Goal: Obtain resource: Download file/media

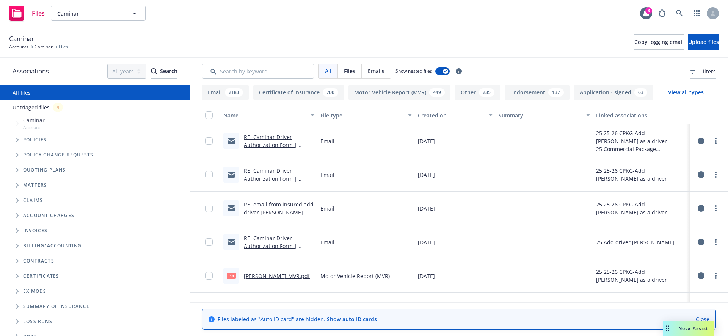
click at [698, 142] on icon at bounding box center [701, 141] width 7 height 7
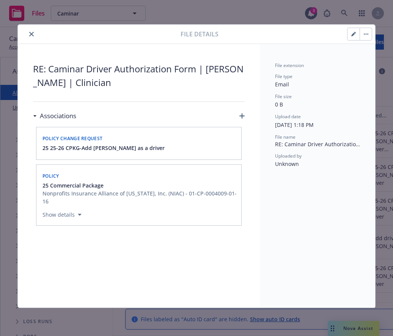
click at [364, 34] on icon "button" at bounding box center [366, 34] width 5 height 2
click at [375, 69] on link "Download" at bounding box center [397, 70] width 75 height 15
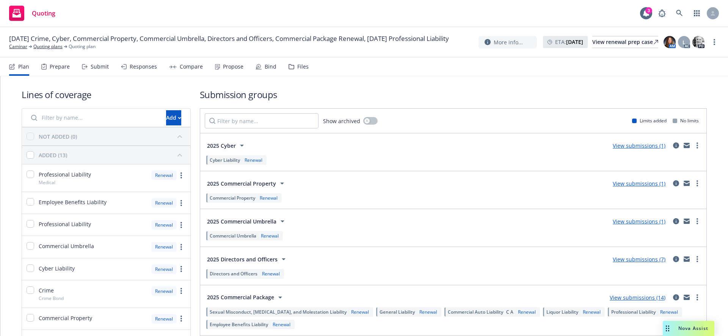
click at [298, 67] on div "Files" at bounding box center [302, 67] width 11 height 6
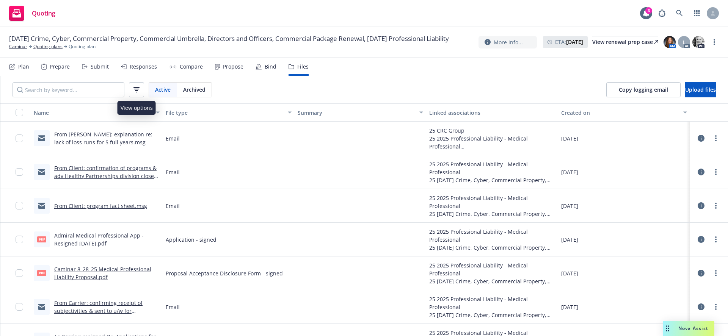
click at [139, 89] on icon "button" at bounding box center [136, 89] width 6 height 5
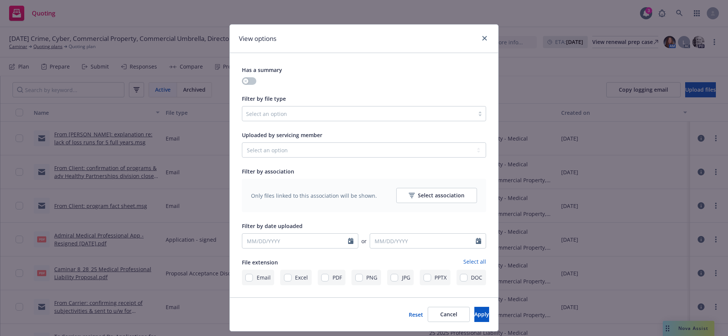
click at [274, 116] on div at bounding box center [358, 113] width 224 height 9
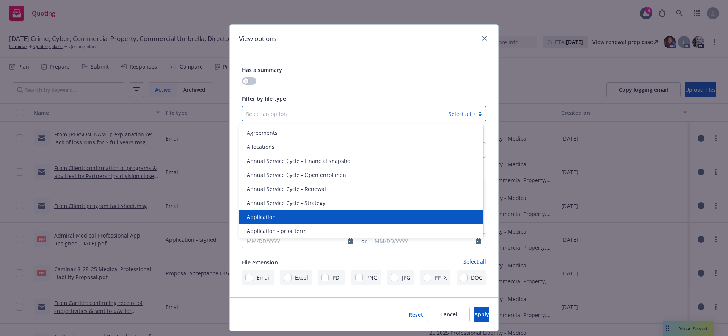
click at [294, 214] on div "Application" at bounding box center [361, 217] width 235 height 8
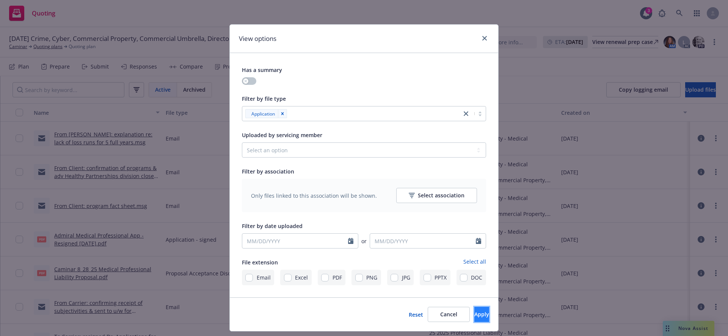
click at [474, 319] on button "Apply" at bounding box center [481, 314] width 15 height 15
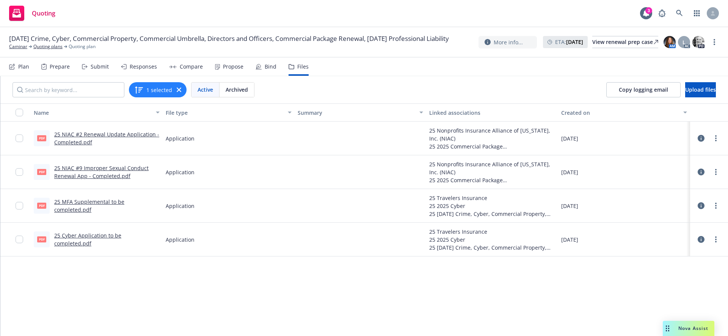
click at [111, 133] on link "25 NIAC #2 Renewal Update Application - Completed.pdf" at bounding box center [106, 138] width 105 height 15
